Goal: Obtain resource: Download file/media

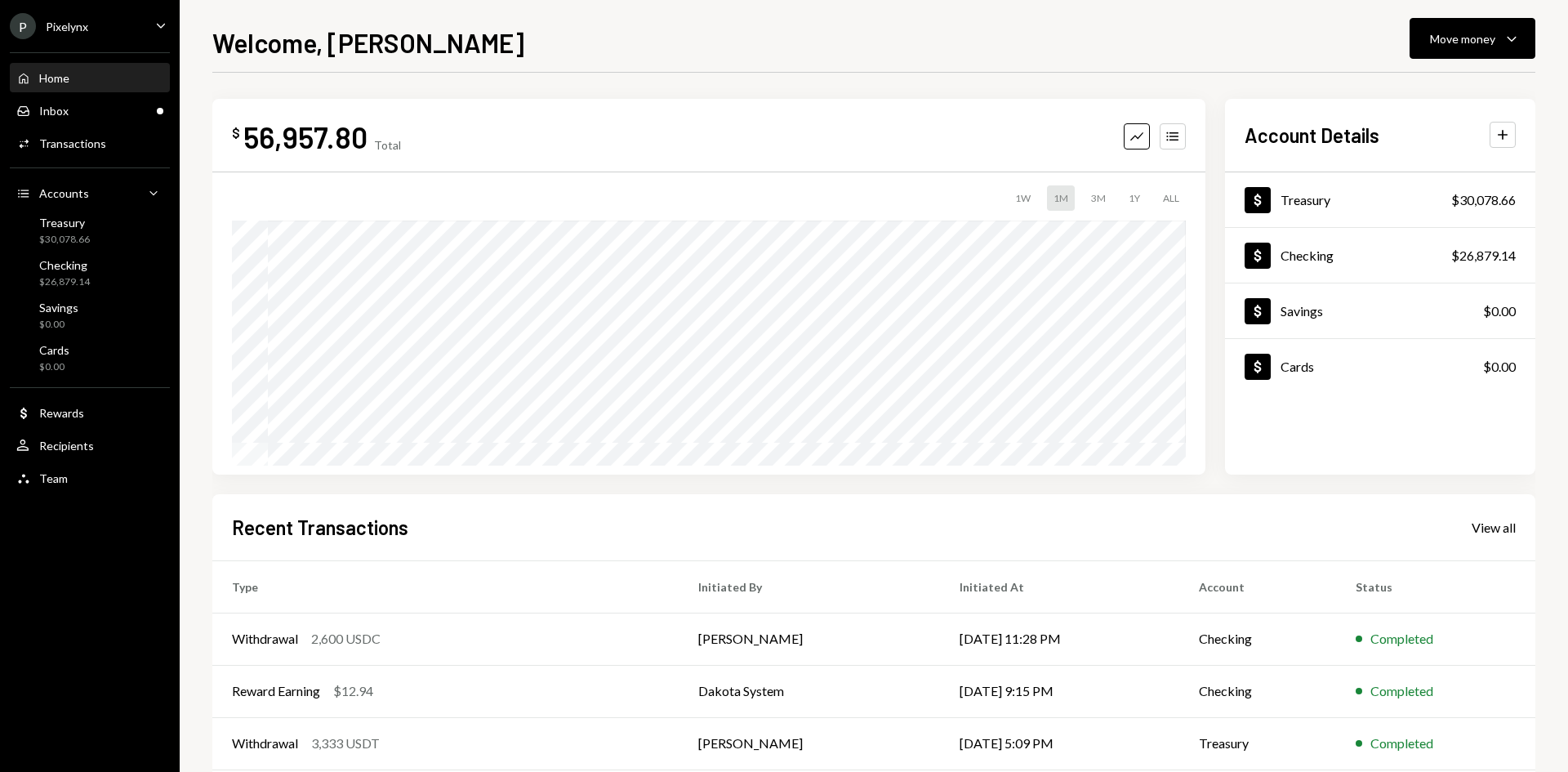
click at [103, 34] on div "P Pixelynx Caret Down" at bounding box center [90, 26] width 180 height 26
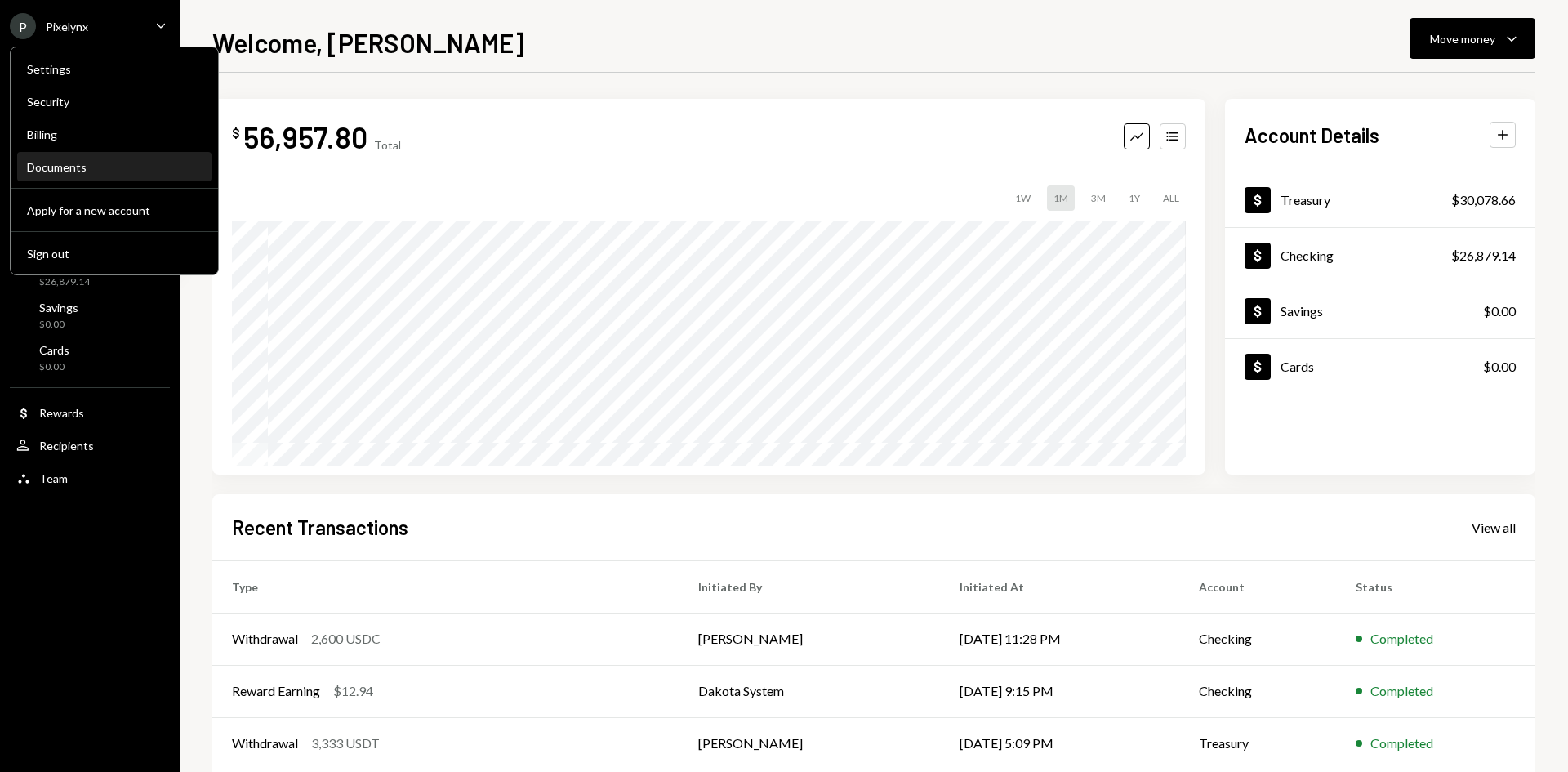
click at [105, 174] on div "Documents" at bounding box center [115, 167] width 175 height 28
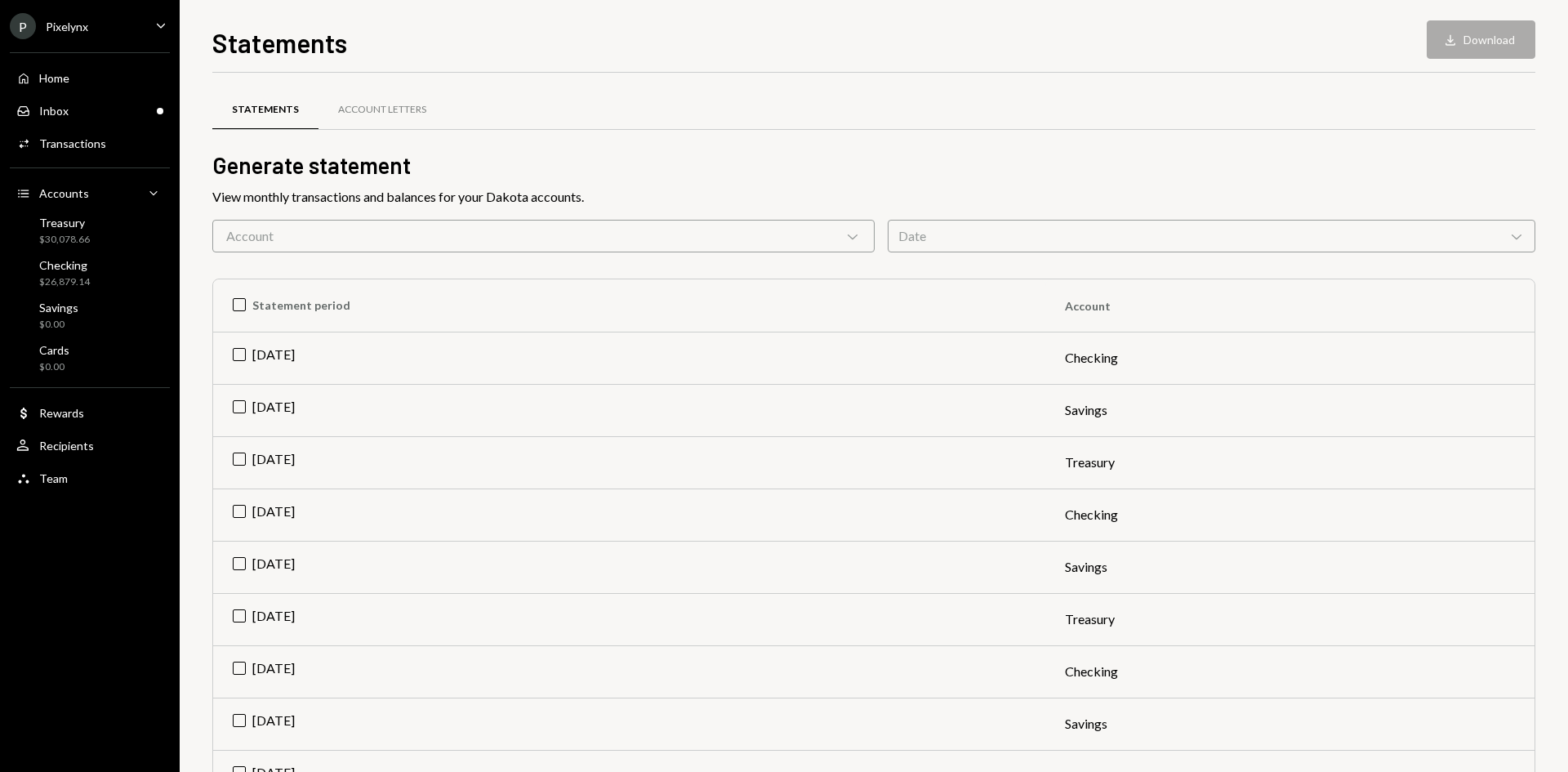
click at [733, 238] on div "Account Chevron Down" at bounding box center [544, 236] width 662 height 33
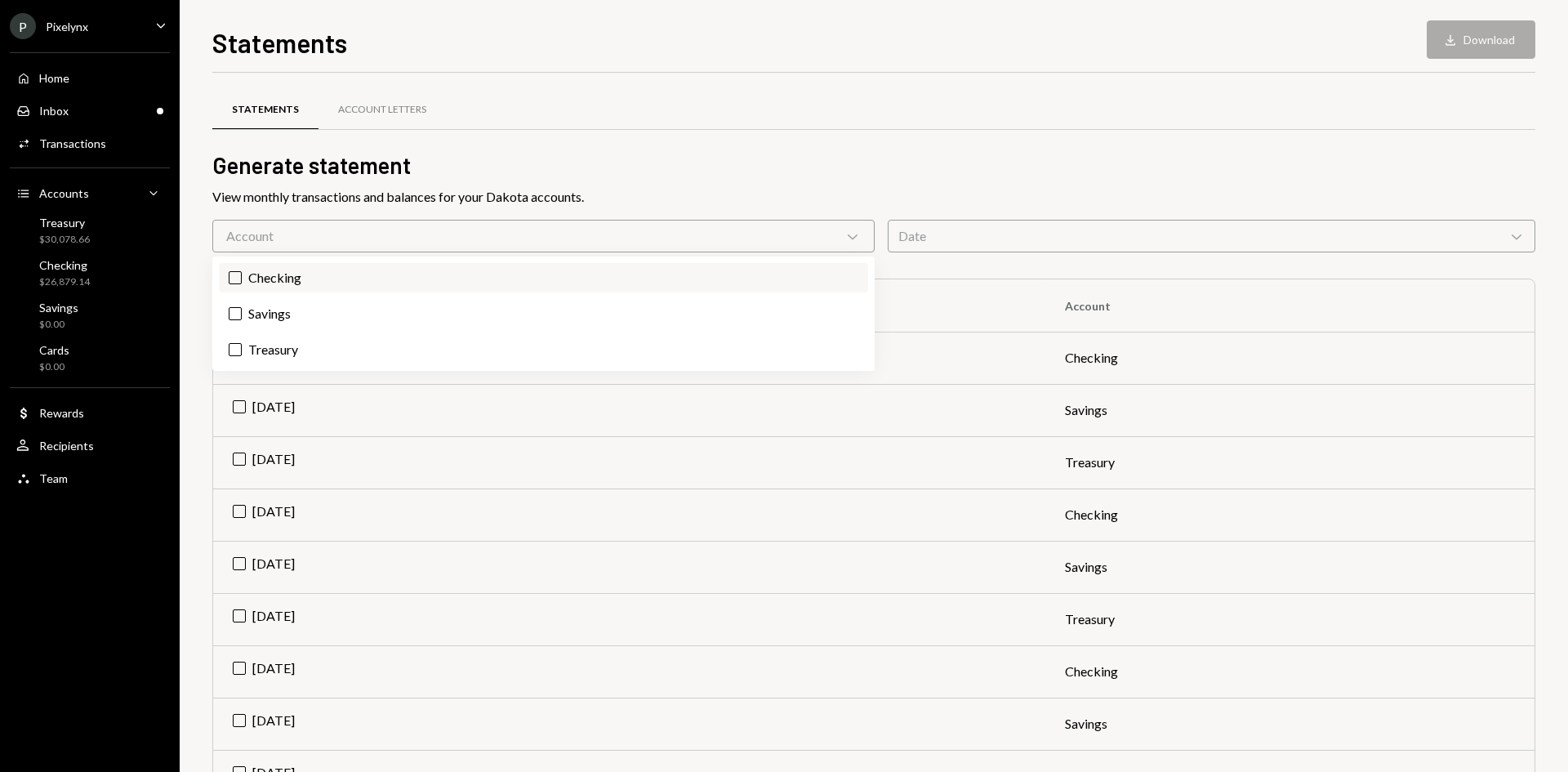
click at [351, 288] on label "Checking" at bounding box center [544, 278] width 649 height 30
click at [241, 284] on button "Checking" at bounding box center [236, 278] width 13 height 13
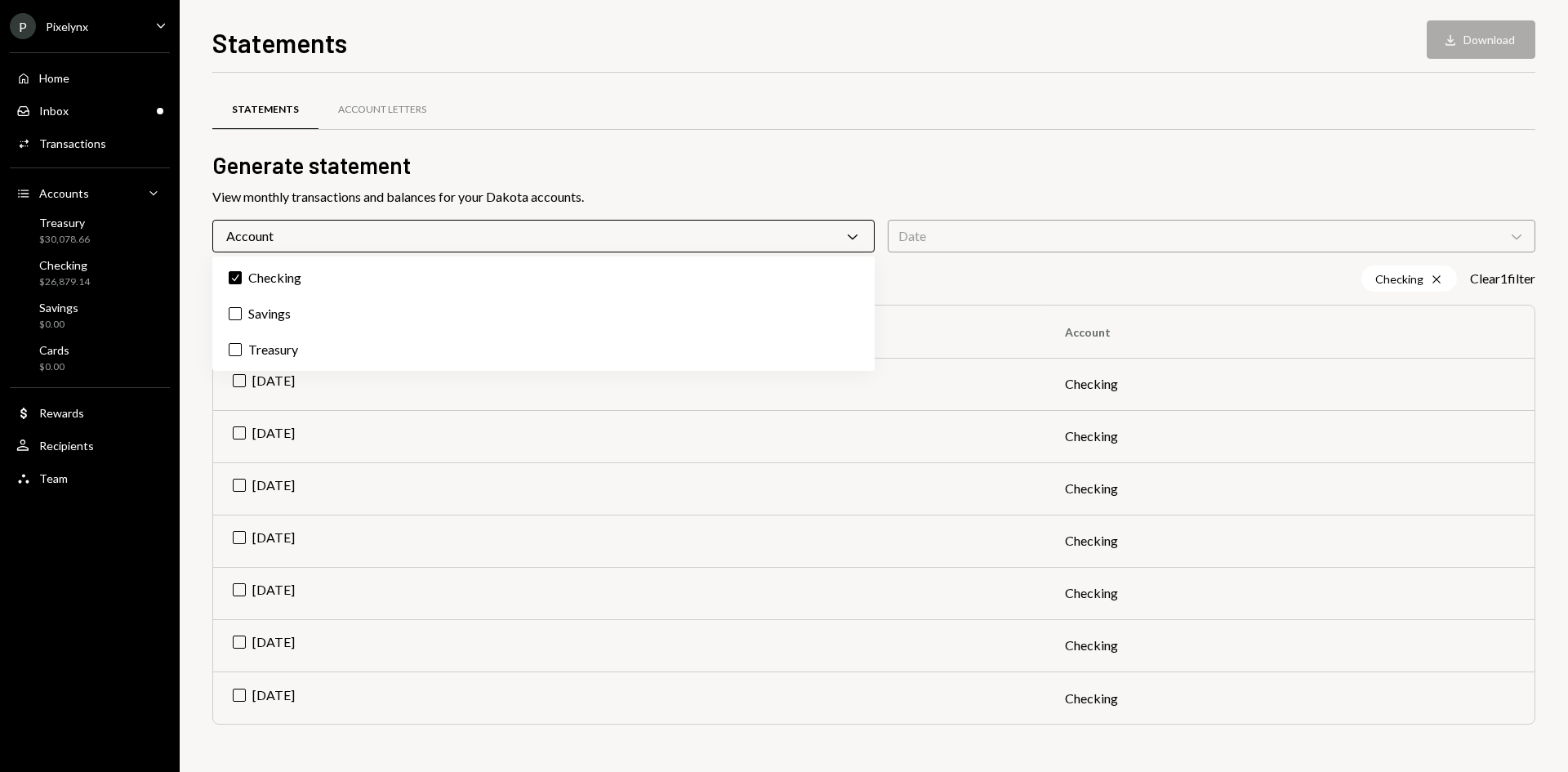
click at [1215, 125] on div "Statements Account Letters" at bounding box center [874, 110] width 1323 height 42
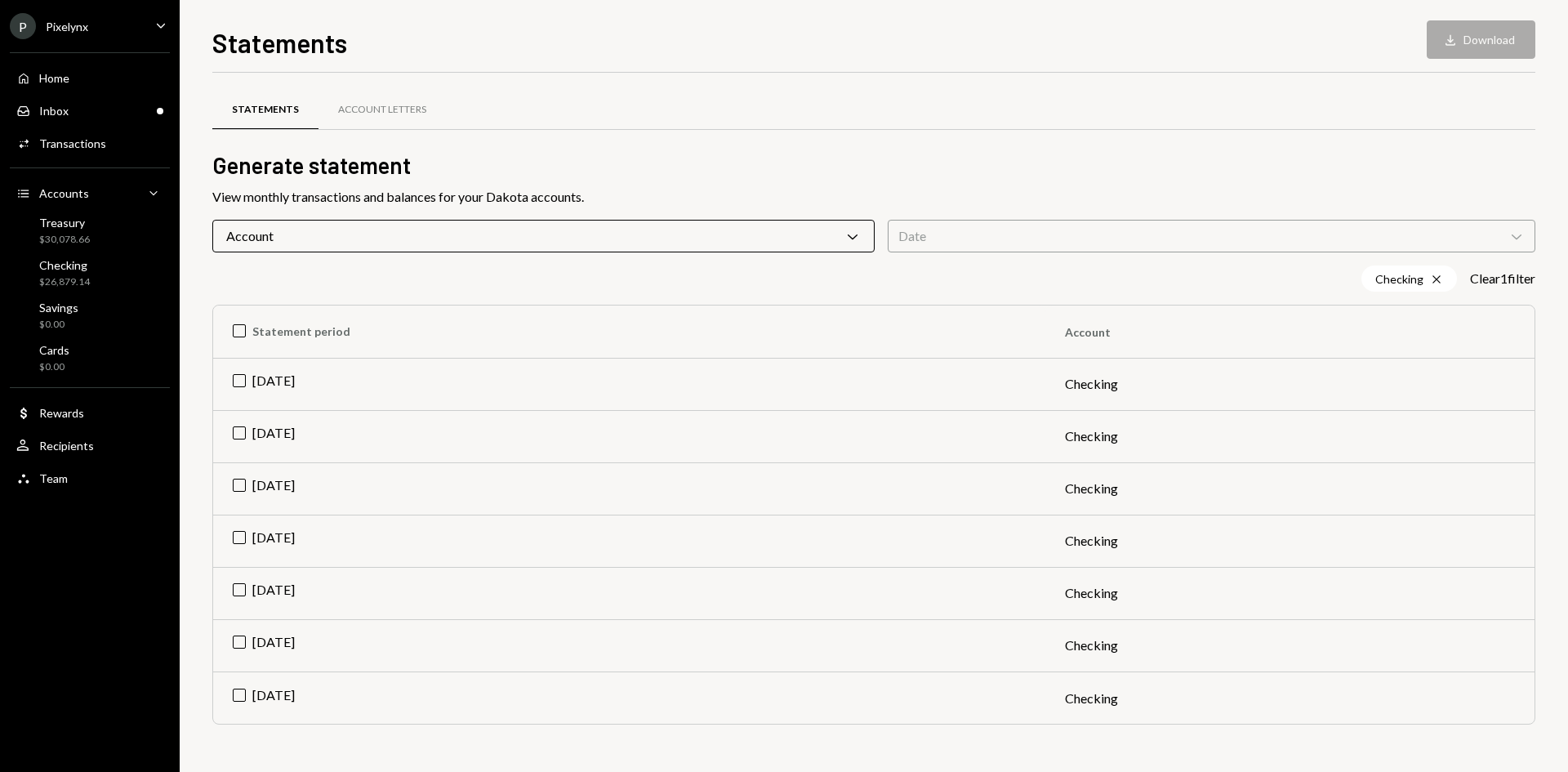
click at [1032, 236] on div "Date Chevron Down" at bounding box center [1212, 236] width 648 height 33
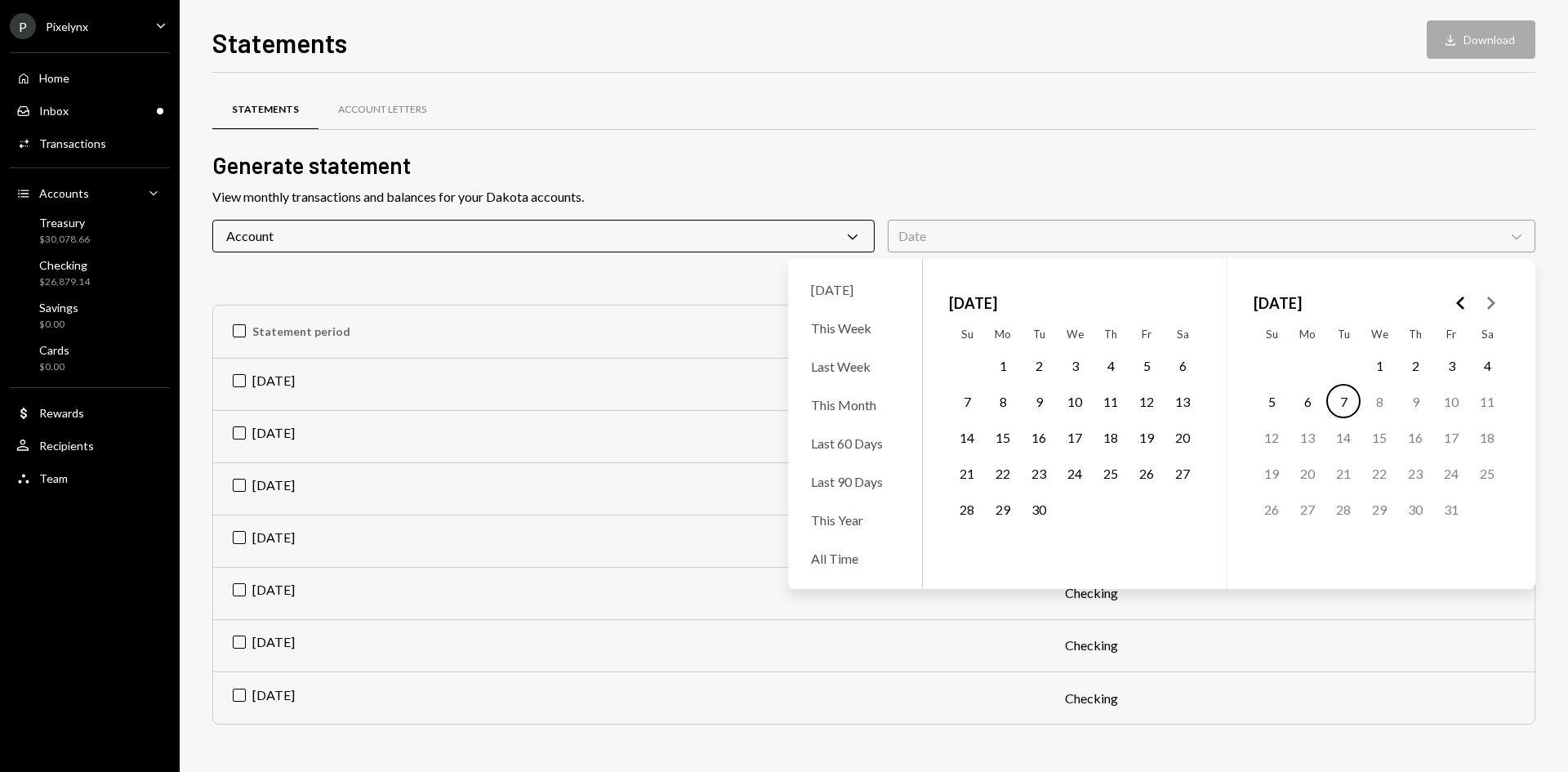
click at [1007, 368] on button "1" at bounding box center [1004, 365] width 35 height 35
click at [1043, 508] on button "30" at bounding box center [1039, 509] width 35 height 35
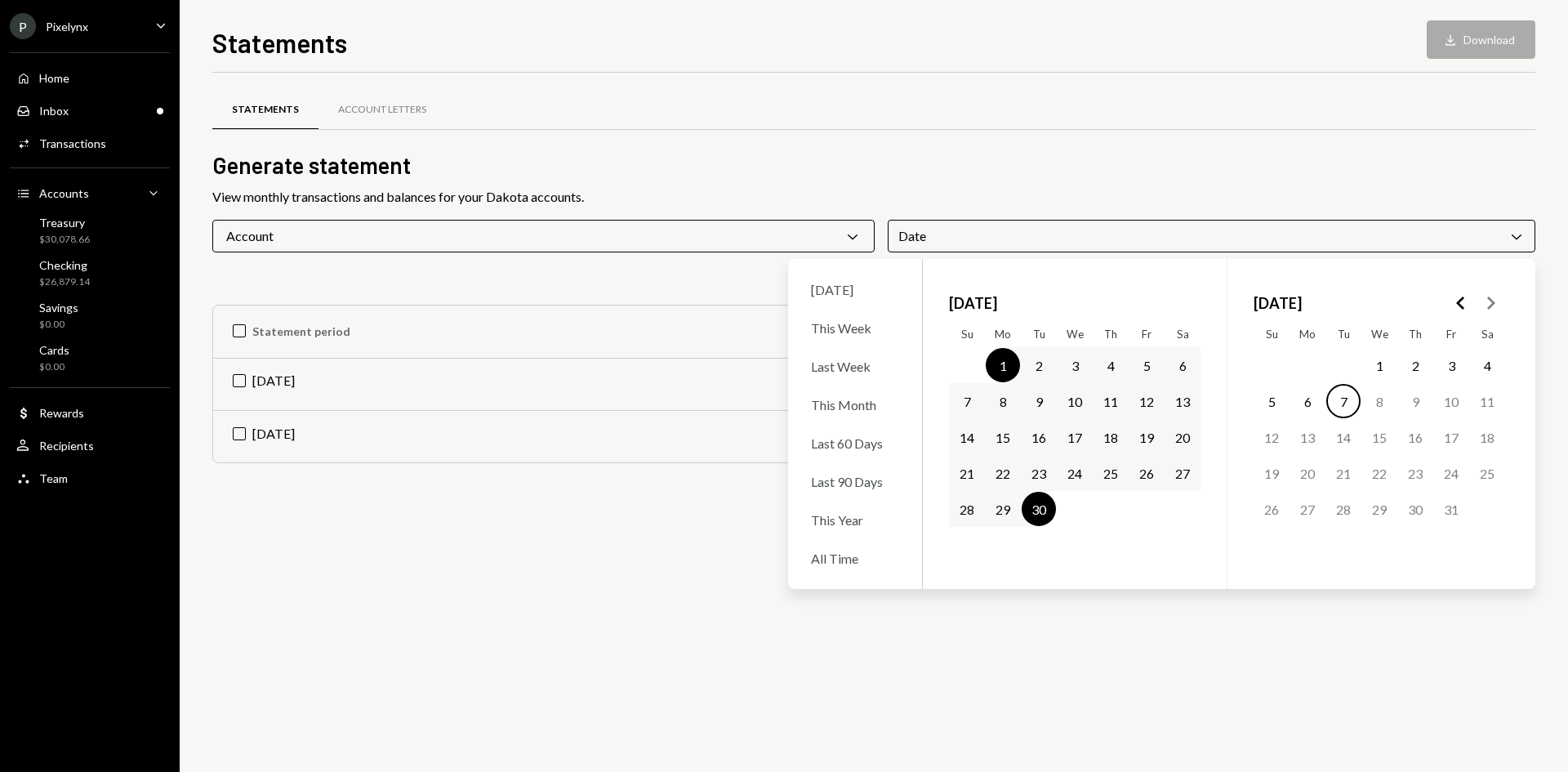
click at [1057, 105] on div "Statements Account Letters" at bounding box center [874, 110] width 1323 height 42
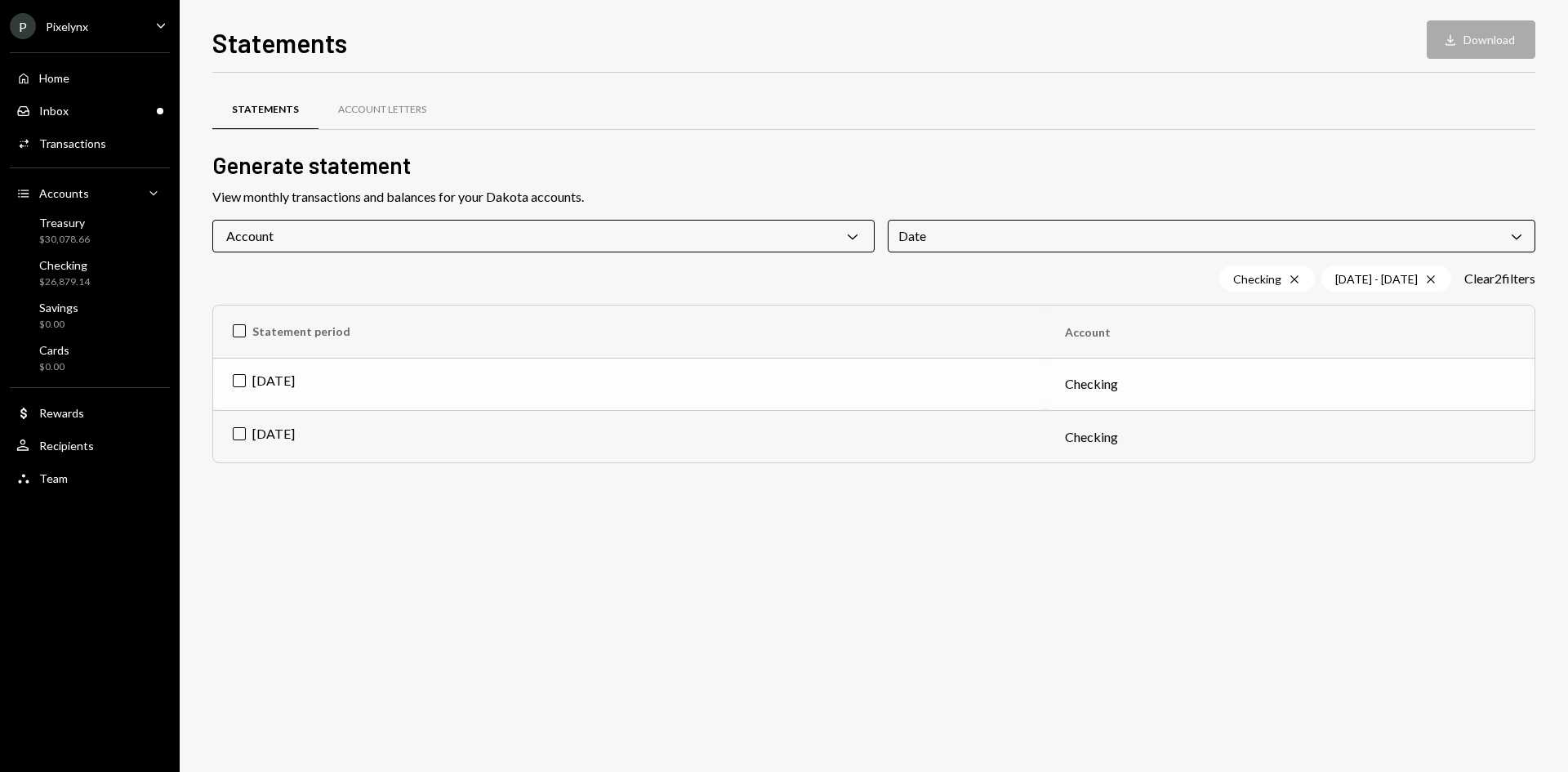
click at [269, 386] on td "Sep 2025" at bounding box center [630, 383] width 832 height 52
click at [1469, 40] on button "Download Download" at bounding box center [1481, 40] width 109 height 39
click at [483, 231] on div "Account Chevron Down" at bounding box center [544, 236] width 662 height 33
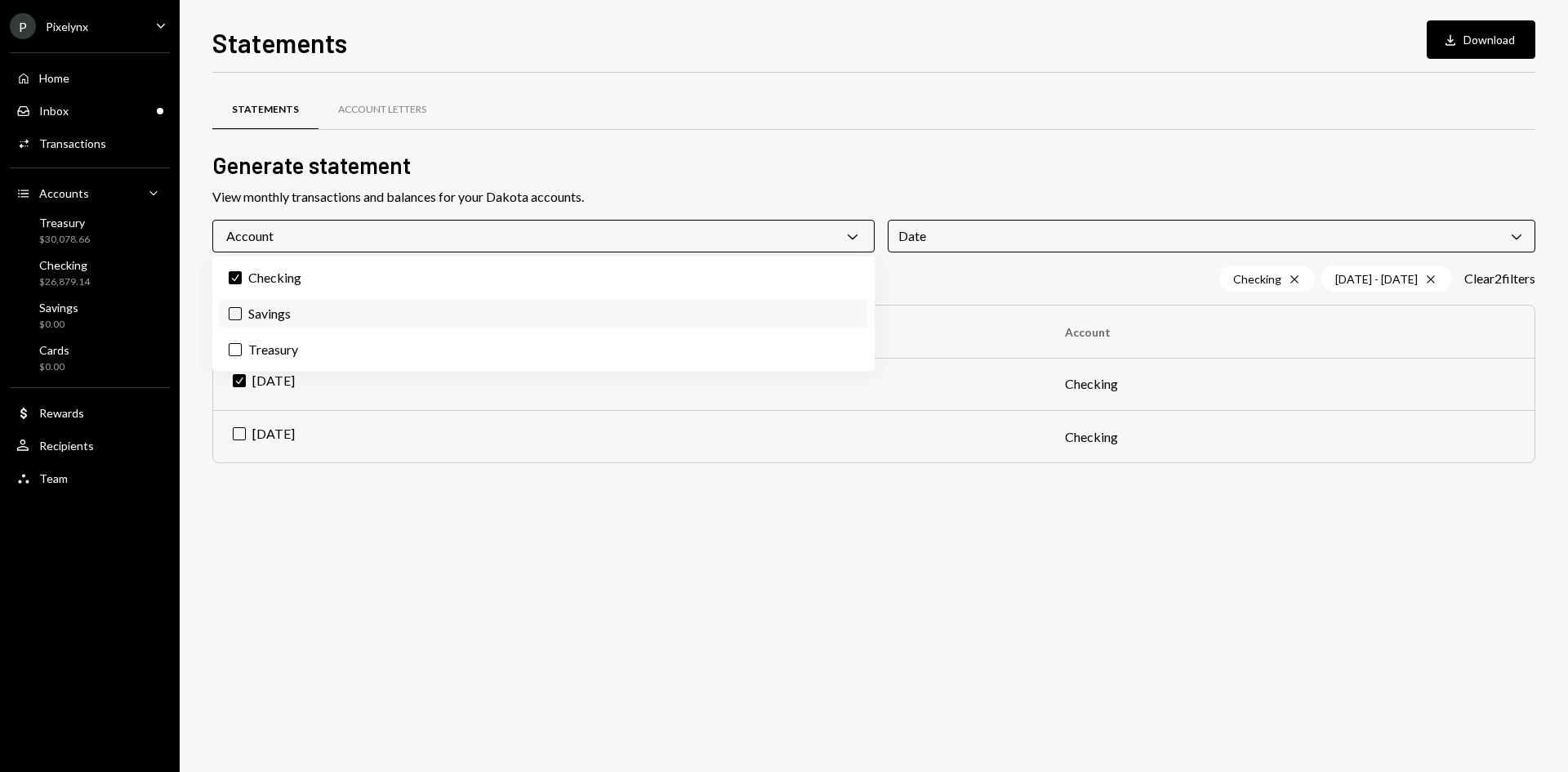
click at [311, 311] on label "Savings" at bounding box center [544, 314] width 649 height 30
click at [241, 311] on button "Savings" at bounding box center [236, 314] width 13 height 13
click at [283, 311] on label "Check Savings" at bounding box center [544, 314] width 649 height 30
click at [241, 311] on button "Check" at bounding box center [236, 314] width 13 height 13
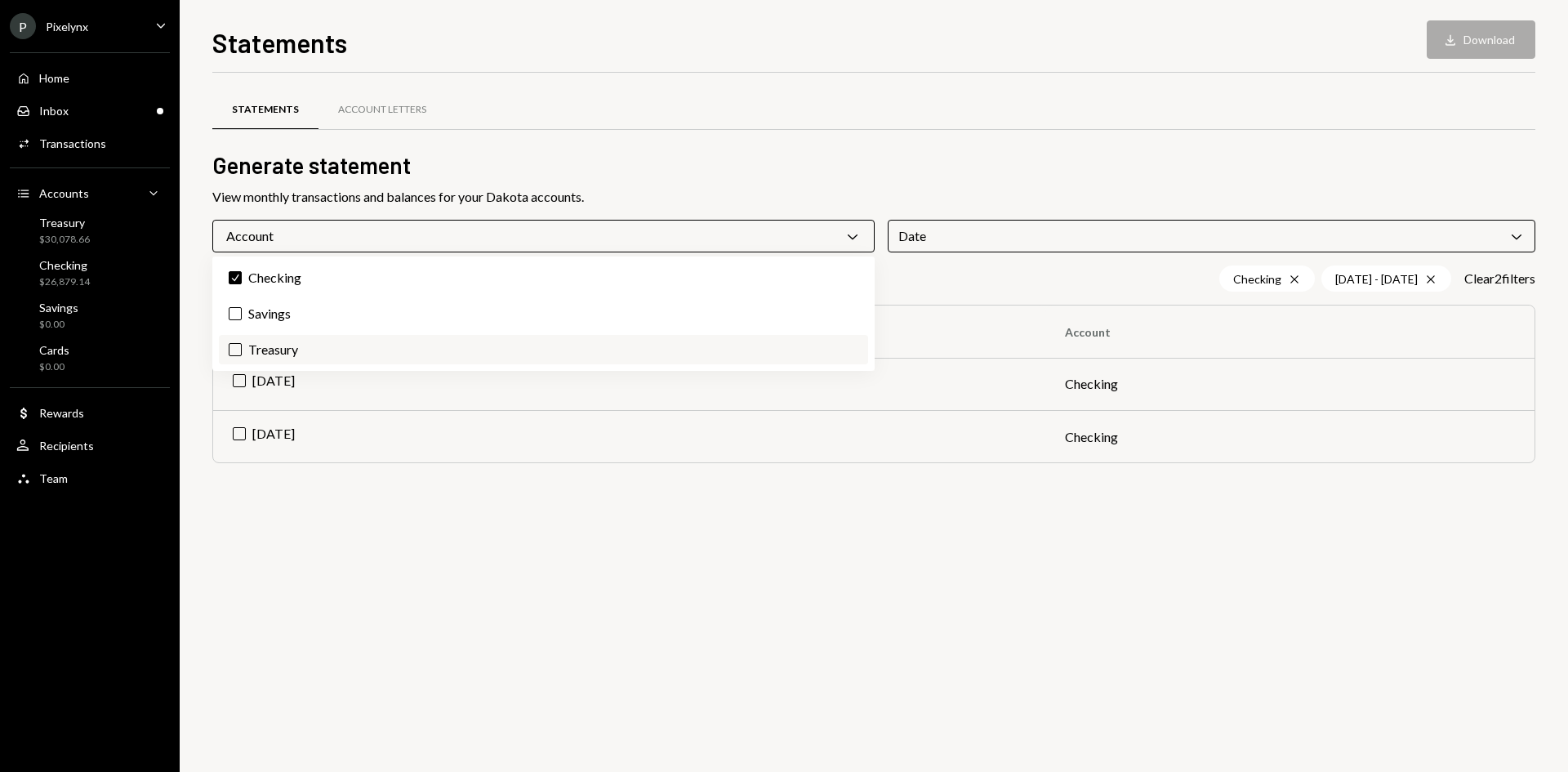
click at [255, 347] on label "Treasury" at bounding box center [544, 349] width 649 height 30
click at [241, 347] on button "Treasury" at bounding box center [236, 349] width 13 height 13
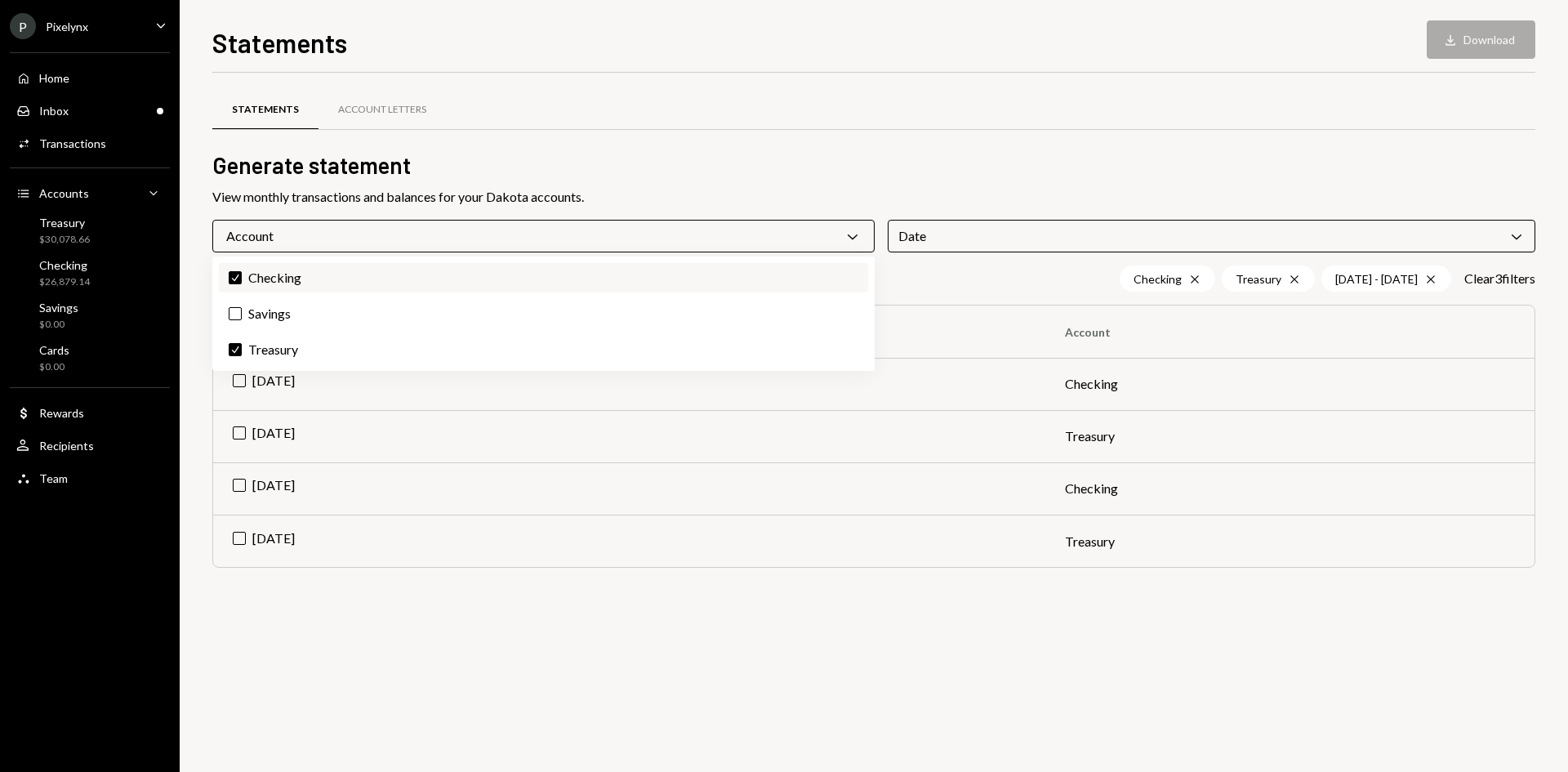
click at [239, 273] on button "Check" at bounding box center [236, 278] width 13 height 13
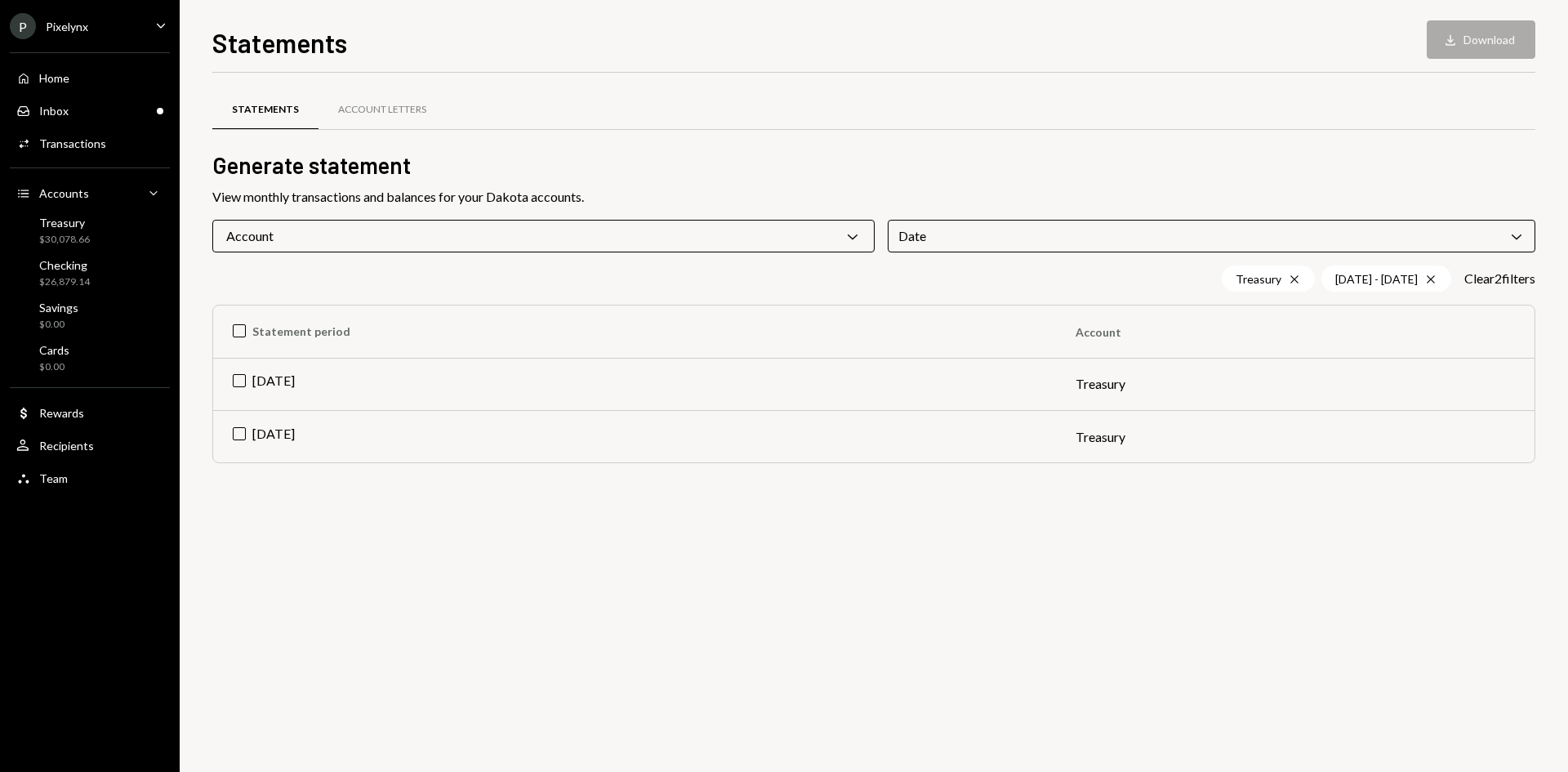
click at [1033, 121] on div "Statements Account Letters" at bounding box center [874, 110] width 1323 height 42
click at [243, 381] on td "Sep 2025" at bounding box center [634, 383] width 843 height 52
click at [1469, 48] on button "Download Download" at bounding box center [1481, 40] width 109 height 39
